Goal: Go to known website: Access a specific website the user already knows

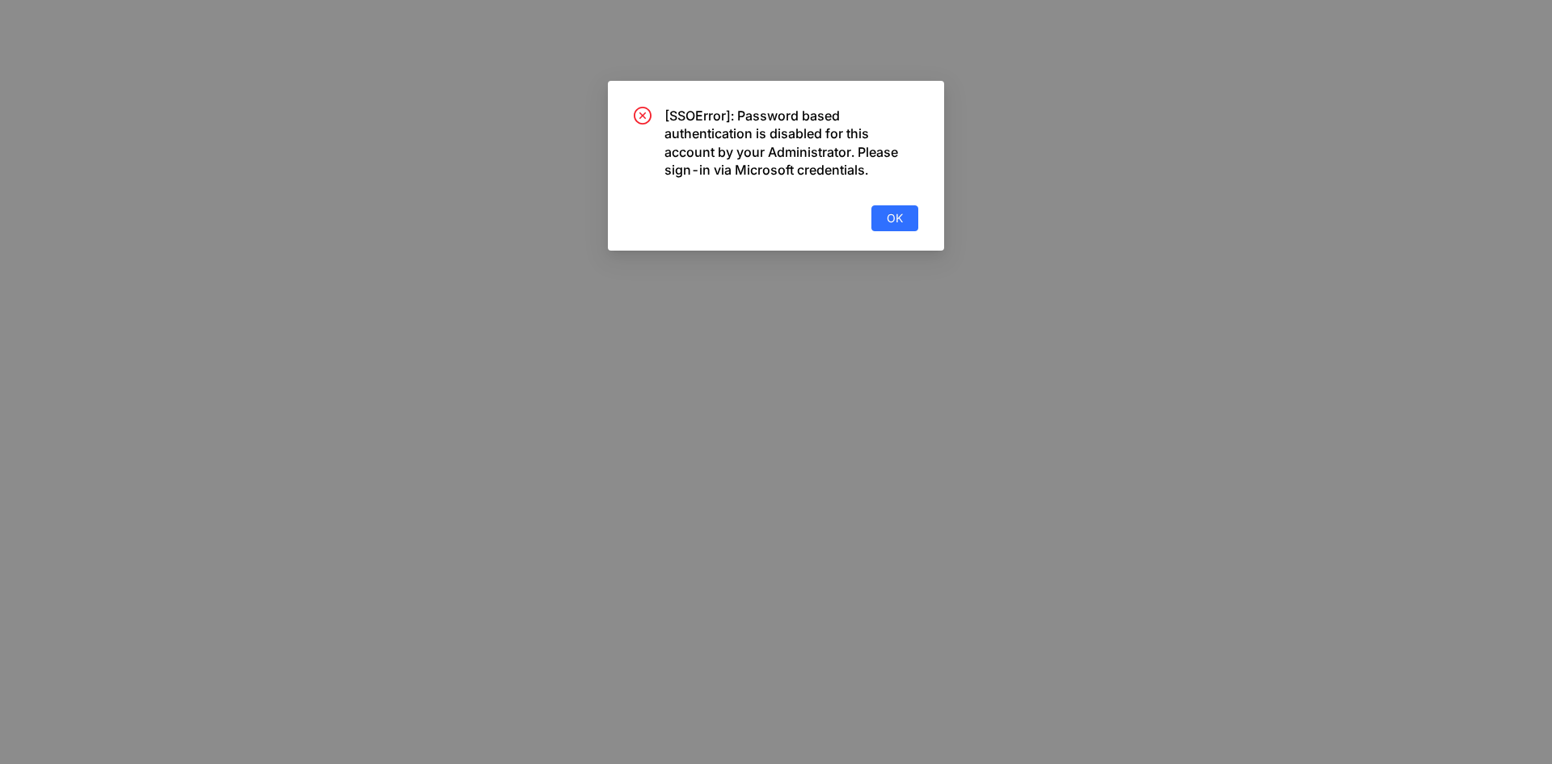
click at [889, 234] on body "× [SSOError]: Password based authentication is disabled for this account by you…" at bounding box center [776, 382] width 1552 height 764
click at [889, 214] on span "OK" at bounding box center [895, 218] width 16 height 18
